Goal: Information Seeking & Learning: Learn about a topic

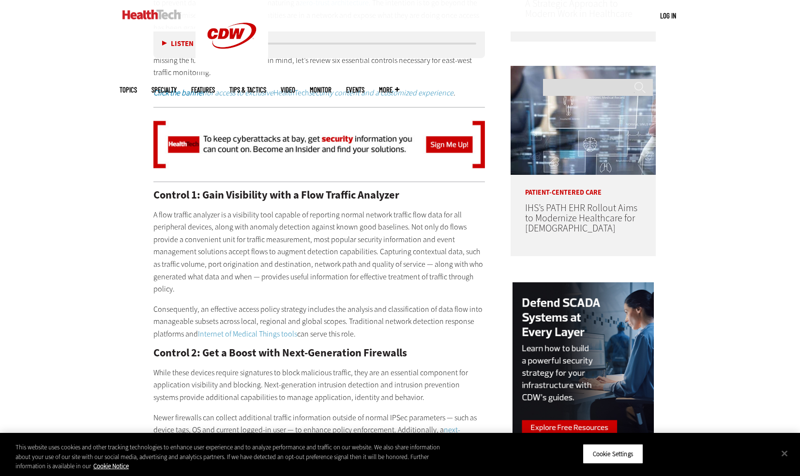
scroll to position [726, 0]
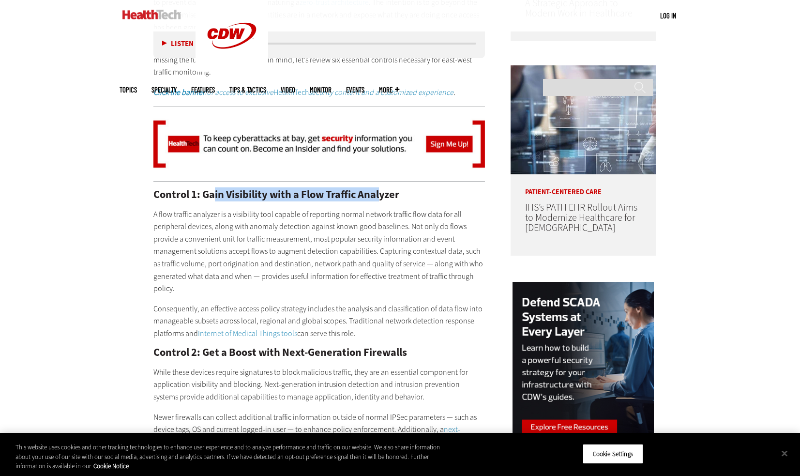
drag, startPoint x: 215, startPoint y: 193, endPoint x: 383, endPoint y: 196, distance: 168.0
click at [384, 196] on h2 "Control 1: Gain Visibility with a Flow Traffic Analyzer" at bounding box center [319, 194] width 332 height 11
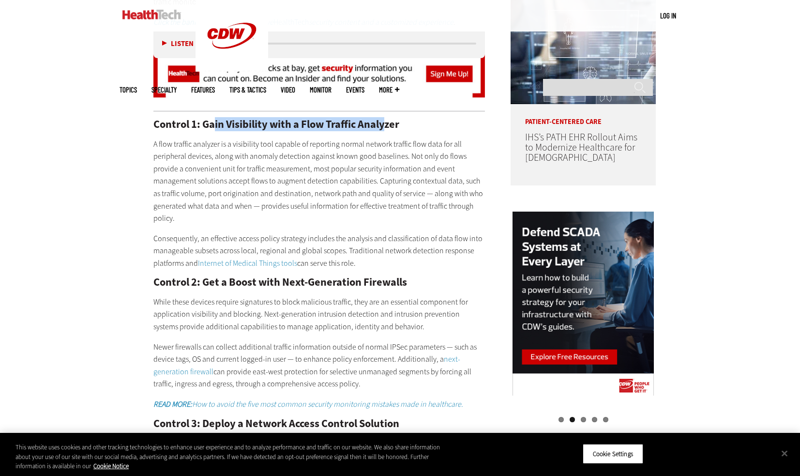
scroll to position [871, 0]
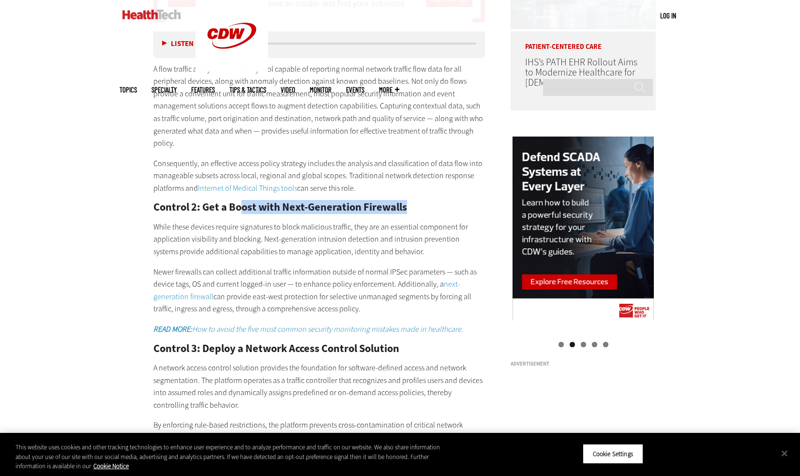
drag, startPoint x: 240, startPoint y: 203, endPoint x: 452, endPoint y: 202, distance: 212.0
click at [452, 202] on h2 "Control 2: Get a Boost with Next-Generation Firewalls" at bounding box center [319, 207] width 332 height 11
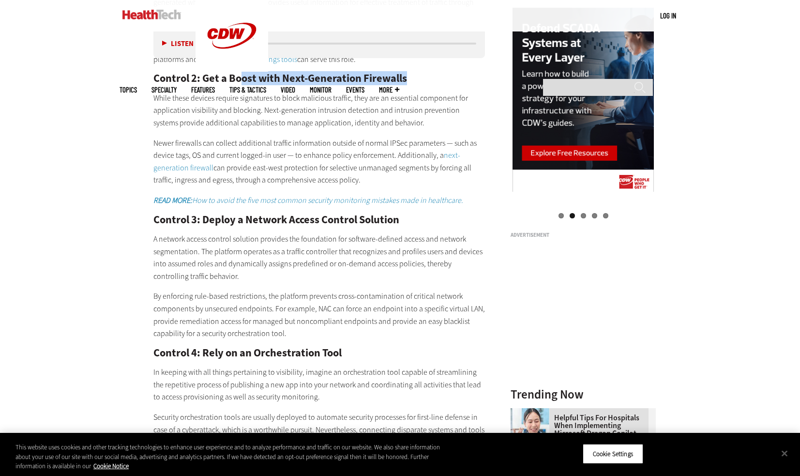
scroll to position [1065, 0]
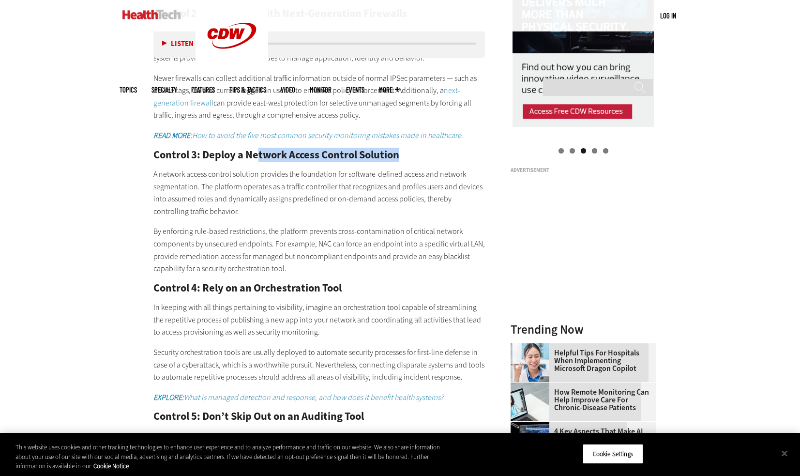
drag, startPoint x: 260, startPoint y: 160, endPoint x: 408, endPoint y: 156, distance: 148.2
click at [408, 156] on h2 "Control 3: Deploy a Network Access Control Solution" at bounding box center [319, 155] width 332 height 11
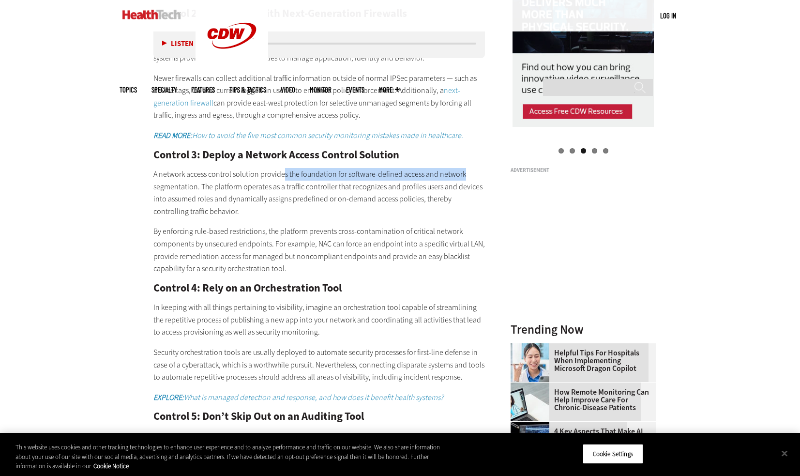
drag, startPoint x: 285, startPoint y: 177, endPoint x: 464, endPoint y: 176, distance: 179.1
click at [464, 176] on p "A network access control solution provides the foundation for software-defined …" at bounding box center [319, 192] width 332 height 49
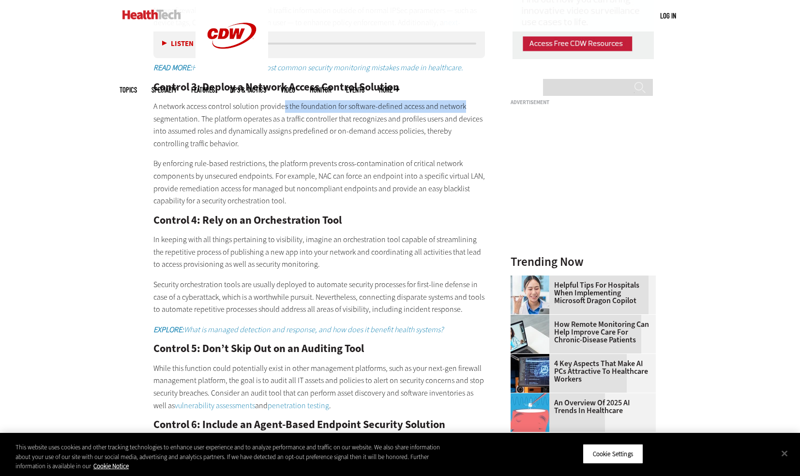
scroll to position [1162, 0]
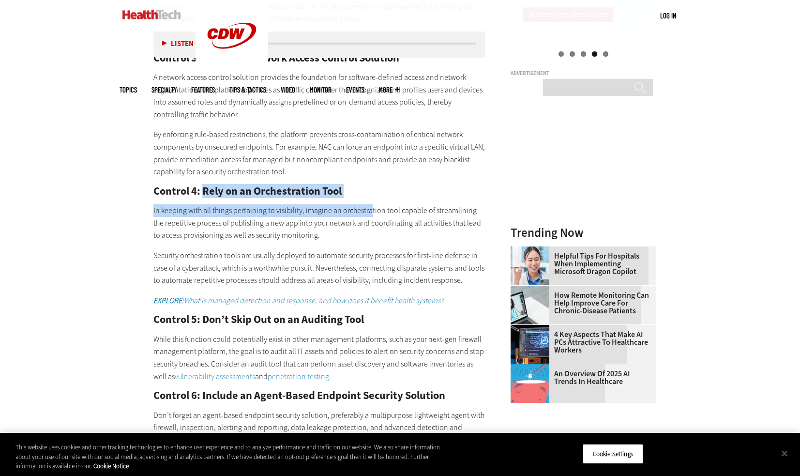
drag, startPoint x: 203, startPoint y: 193, endPoint x: 366, endPoint y: 198, distance: 163.7
click at [366, 198] on div "Control 1: Gain Visibility with a Flow Traffic Analyzer A flow traffic analyzer…" at bounding box center [319, 327] width 332 height 1146
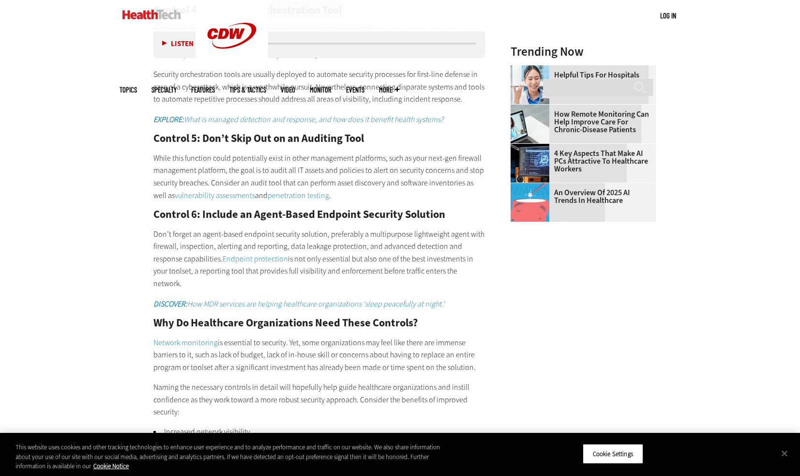
scroll to position [1355, 0]
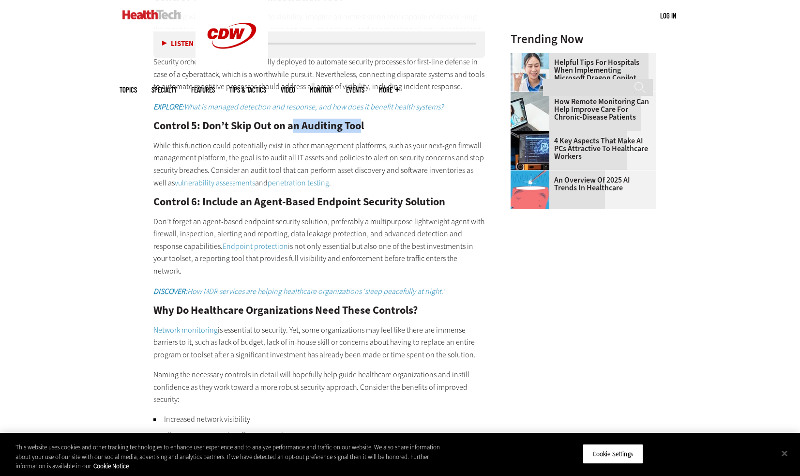
drag, startPoint x: 292, startPoint y: 126, endPoint x: 361, endPoint y: 131, distance: 68.4
click at [361, 131] on h2 "Control 5: Don’t Skip Out on an Auditing Tool" at bounding box center [319, 126] width 332 height 11
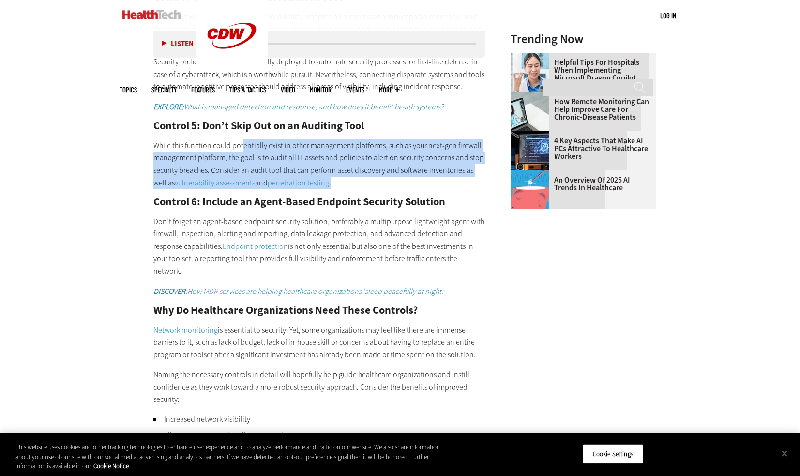
drag, startPoint x: 242, startPoint y: 146, endPoint x: 464, endPoint y: 181, distance: 224.5
click at [464, 181] on p "While this function could potentially exist in other management platforms, such…" at bounding box center [319, 163] width 332 height 49
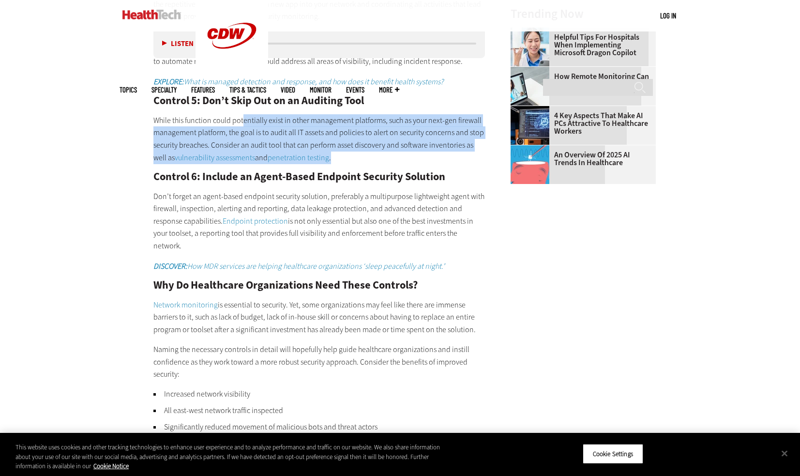
scroll to position [1452, 0]
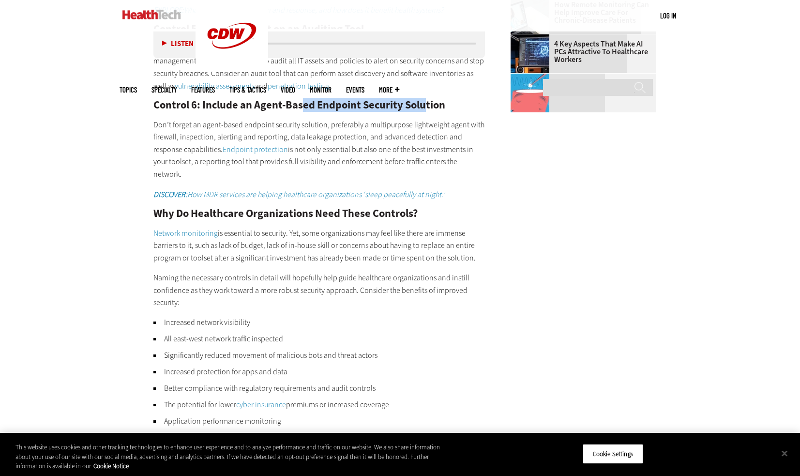
drag, startPoint x: 303, startPoint y: 103, endPoint x: 425, endPoint y: 99, distance: 121.5
click at [425, 100] on h2 "Control 6: Include an Agent-Based Endpoint Security Solution" at bounding box center [319, 105] width 332 height 11
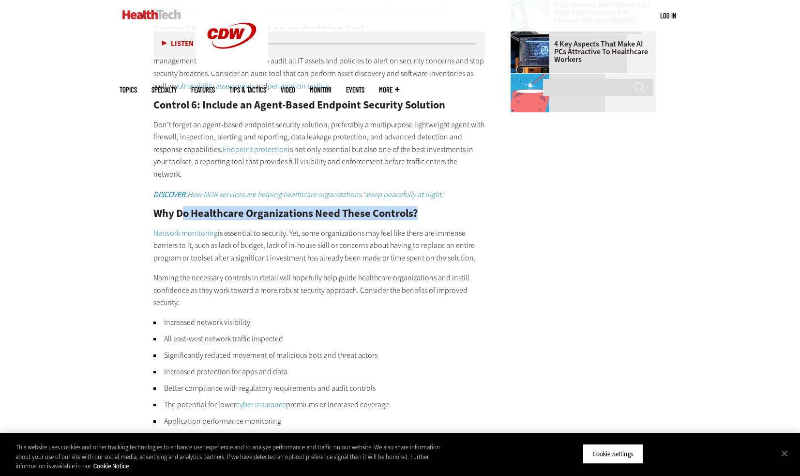
drag, startPoint x: 181, startPoint y: 201, endPoint x: 454, endPoint y: 191, distance: 272.2
click at [453, 191] on div "Control 1: Gain Visibility with a Flow Traffic Analyzer A flow traffic analyzer…" at bounding box center [319, 36] width 332 height 1146
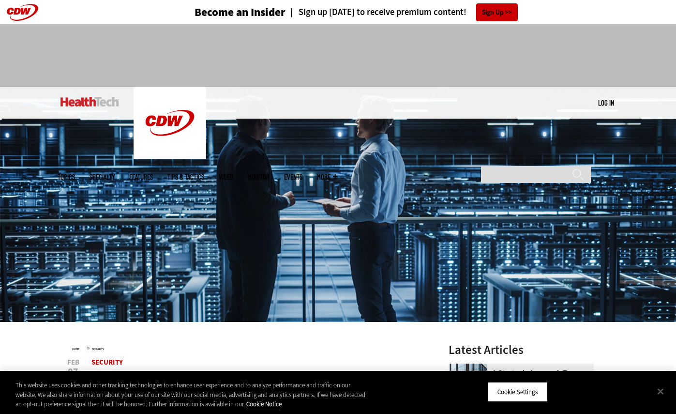
scroll to position [0, 0]
click at [658, 389] on button "Close" at bounding box center [660, 390] width 21 height 21
